Goal: Task Accomplishment & Management: Manage account settings

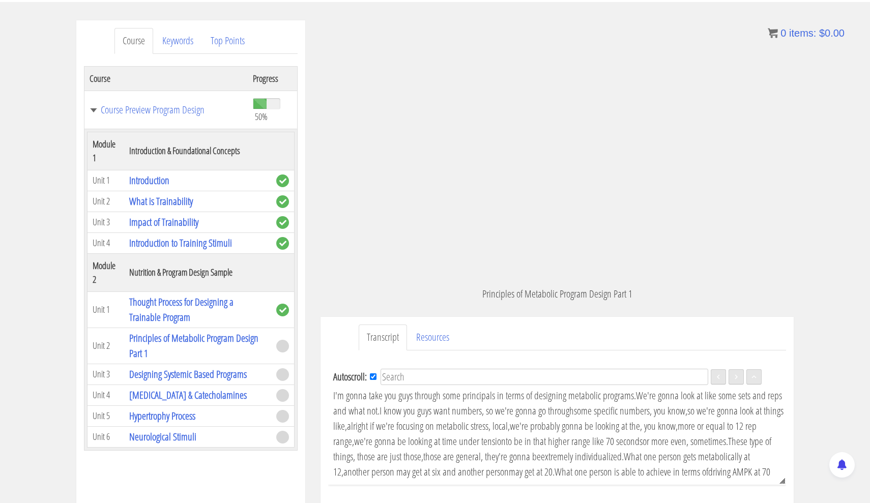
scroll to position [113, 0]
click at [198, 247] on link "Introduction to Training Stimuli" at bounding box center [180, 243] width 103 height 14
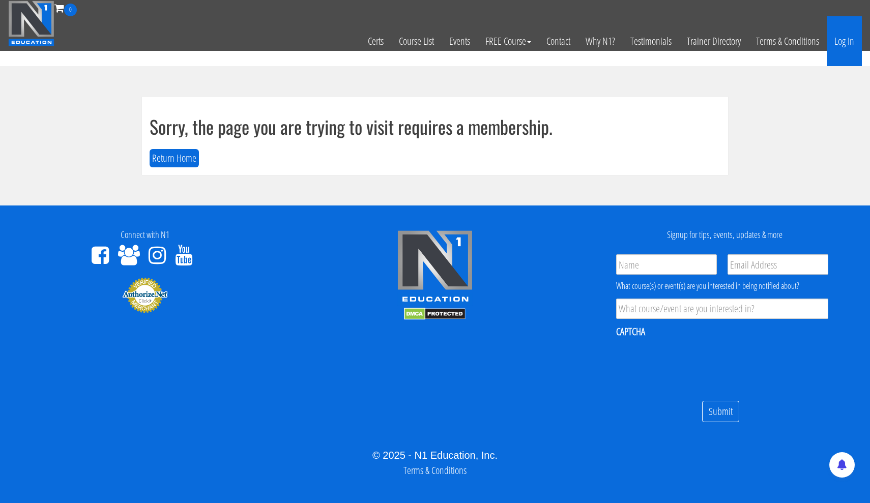
click at [856, 41] on link "Log In" at bounding box center [844, 41] width 35 height 50
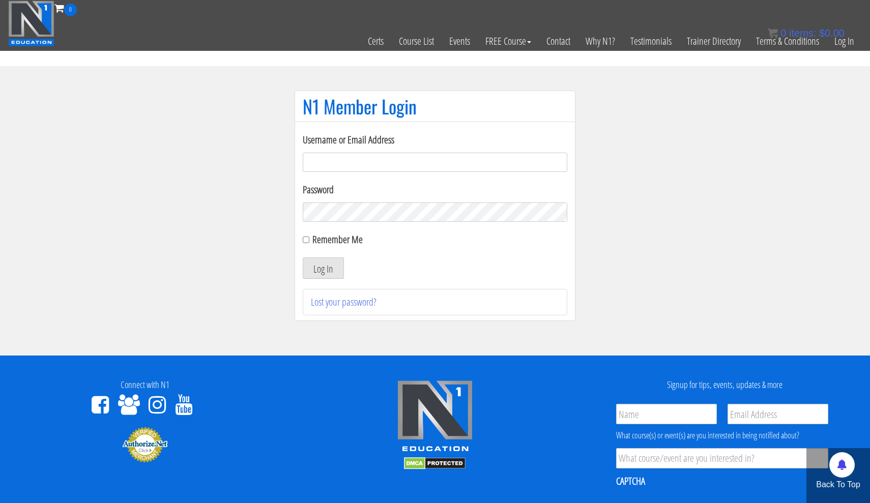
type input "[EMAIL_ADDRESS][DOMAIN_NAME]"
click at [310, 243] on div "Remember Me" at bounding box center [435, 239] width 265 height 15
click at [307, 242] on input "Remember Me" at bounding box center [306, 240] width 7 height 7
checkbox input "true"
click at [323, 266] on button "Log In" at bounding box center [323, 267] width 41 height 21
